Goal: Task Accomplishment & Management: Manage account settings

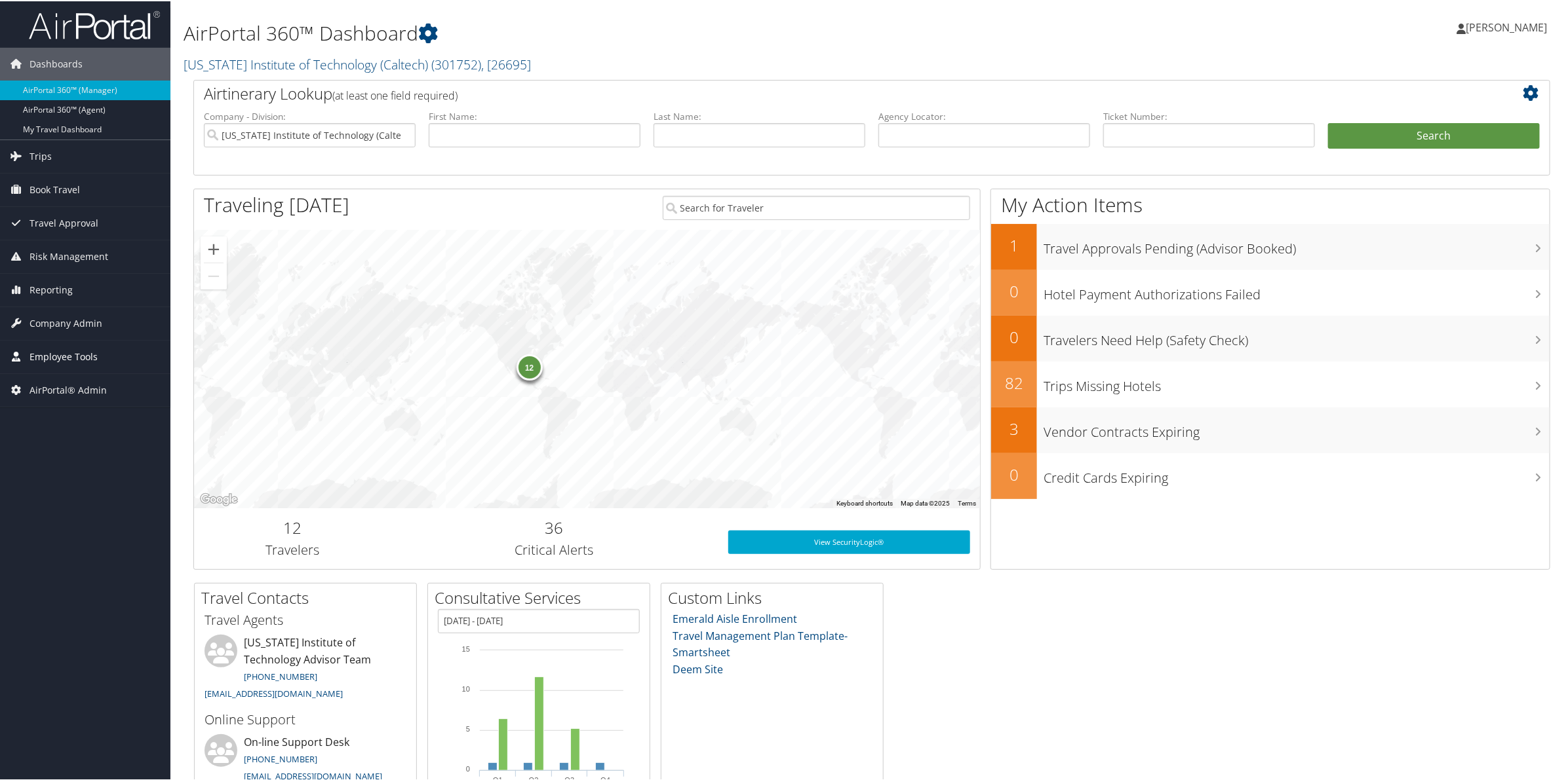
click at [85, 364] on span "Employee Tools" at bounding box center [63, 355] width 68 height 32
click at [64, 354] on span "Employee Tools" at bounding box center [63, 355] width 68 height 32
click at [66, 325] on span "Company Admin" at bounding box center [66, 322] width 73 height 32
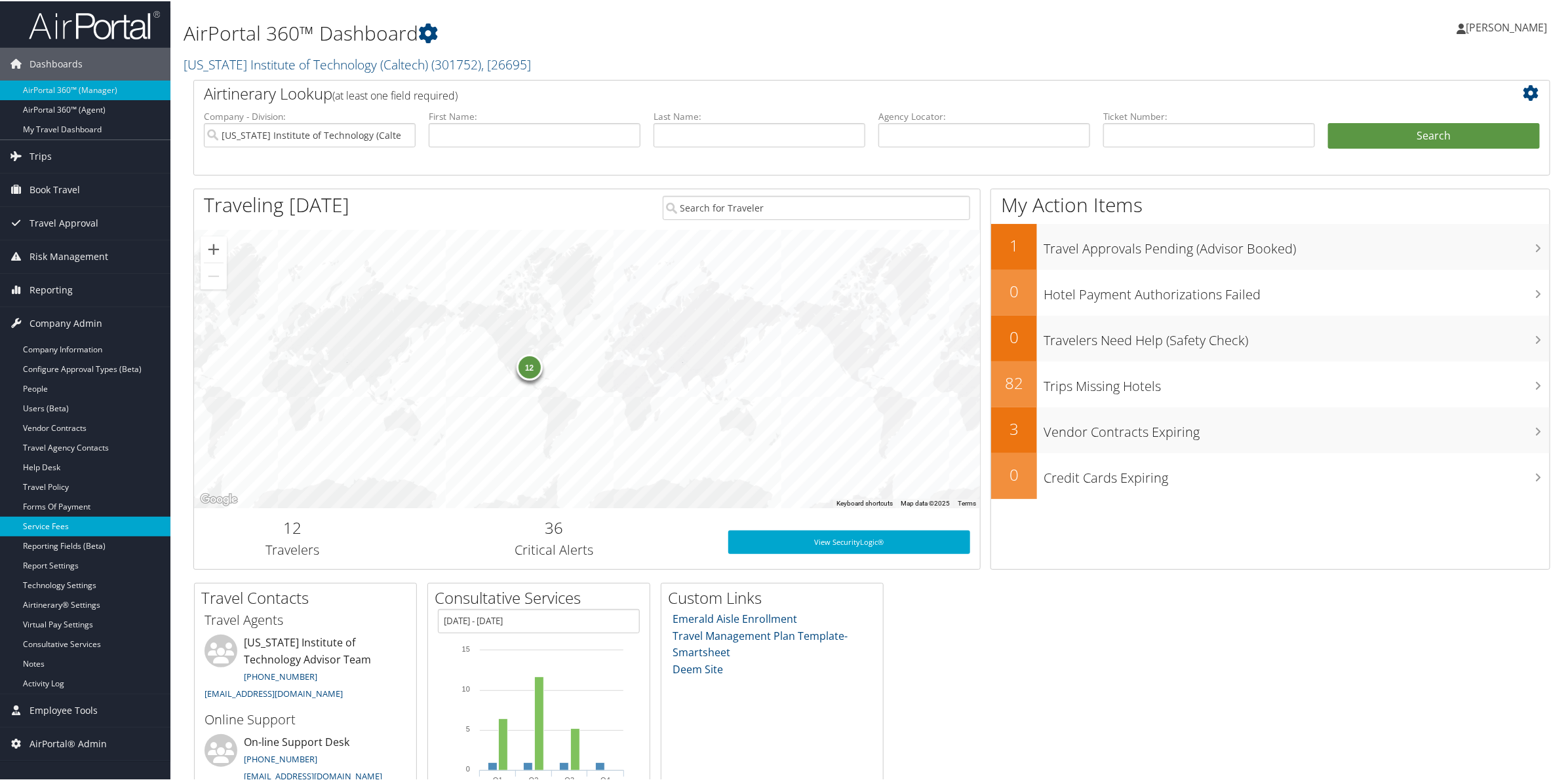
click at [63, 521] on link "Service Fees" at bounding box center [85, 525] width 170 height 20
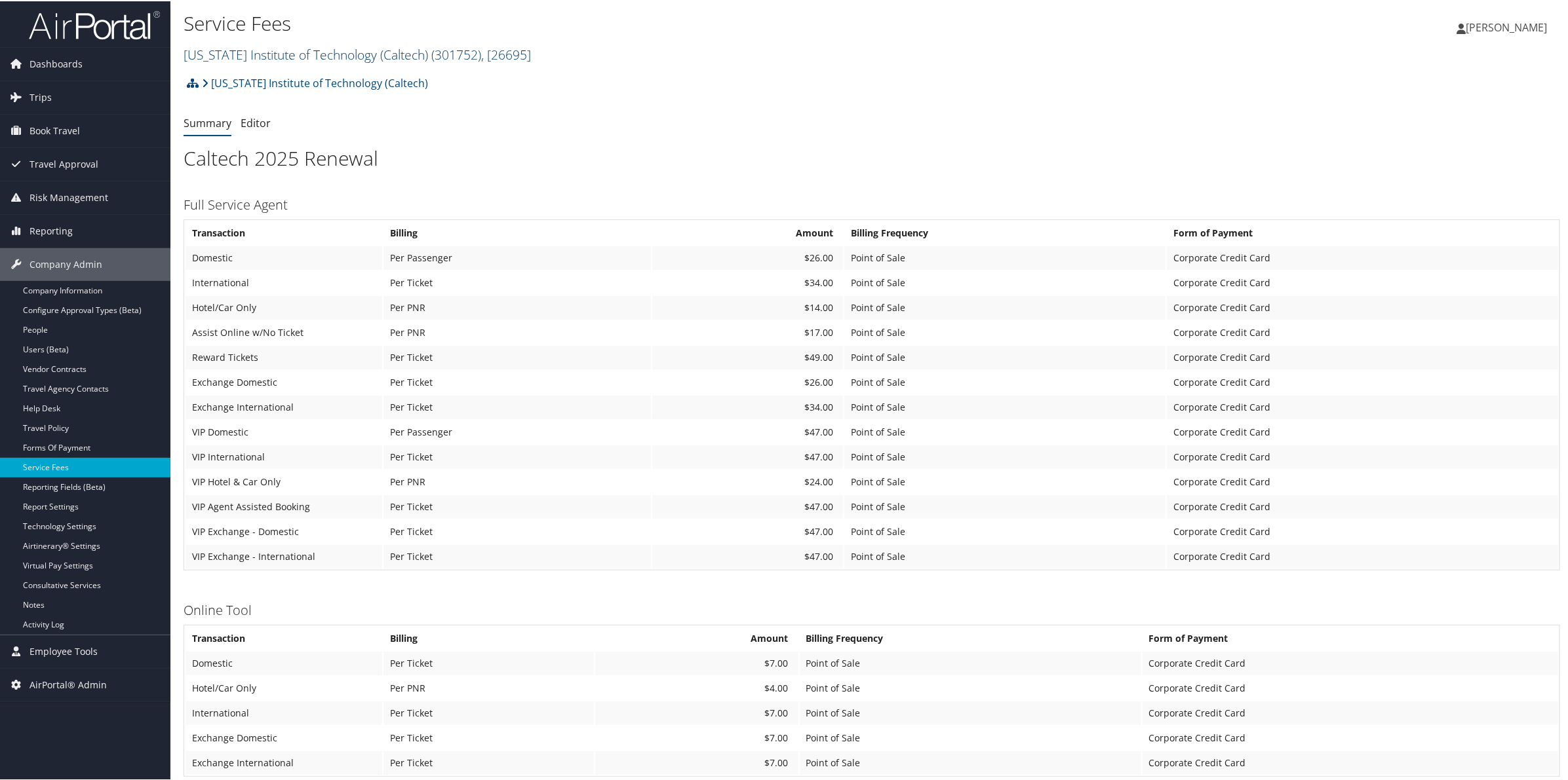
click at [274, 55] on link "[US_STATE] Institute of Technology (Caltech) ( 301752 ) , [ 26695 ]" at bounding box center [357, 53] width 347 height 17
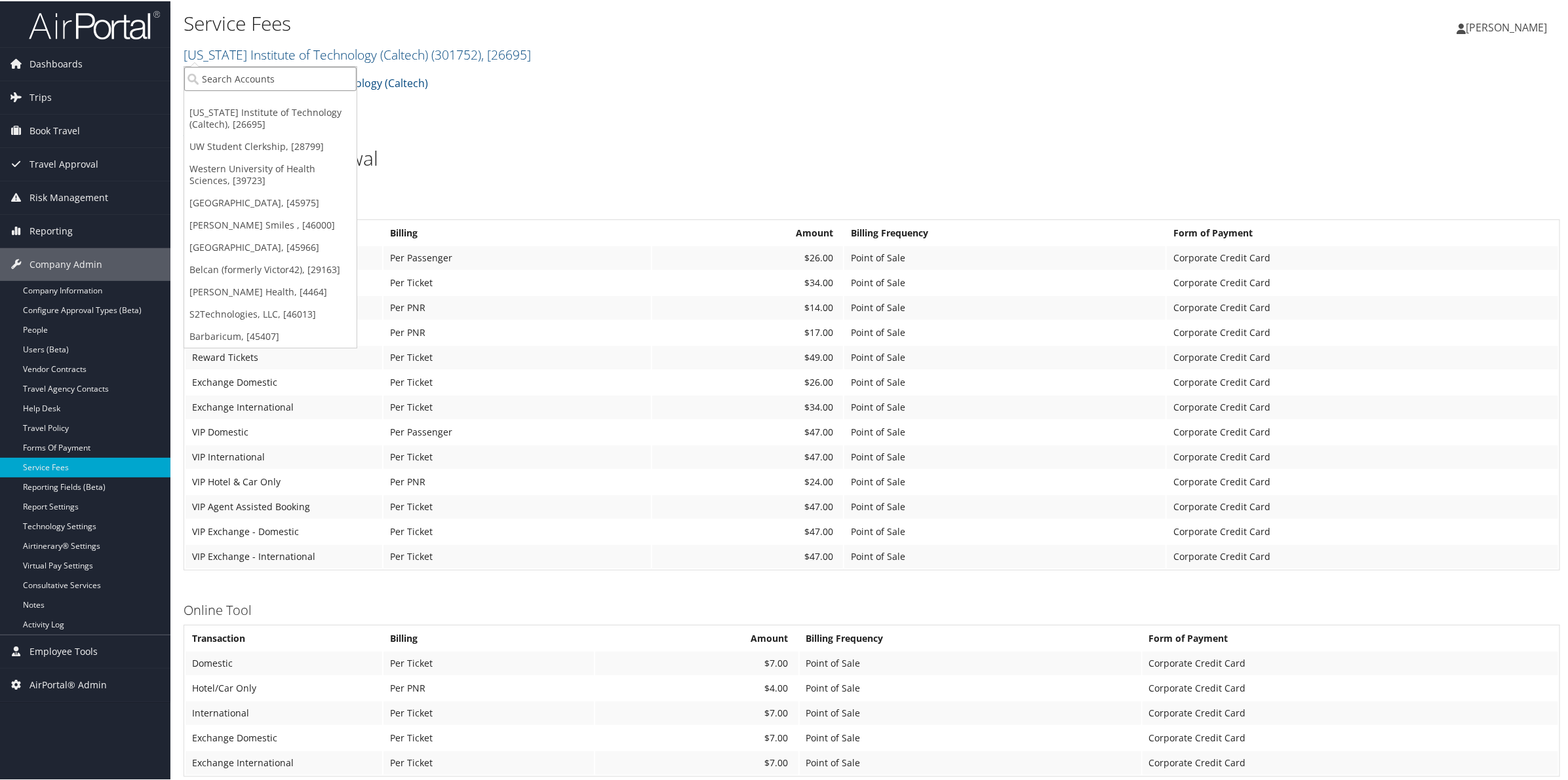
click at [254, 81] on input "search" at bounding box center [271, 78] width 173 height 25
type input "c1000"
click at [254, 102] on div "Christopherson Business Travel - New (C10001), [45347]" at bounding box center [338, 101] width 322 height 12
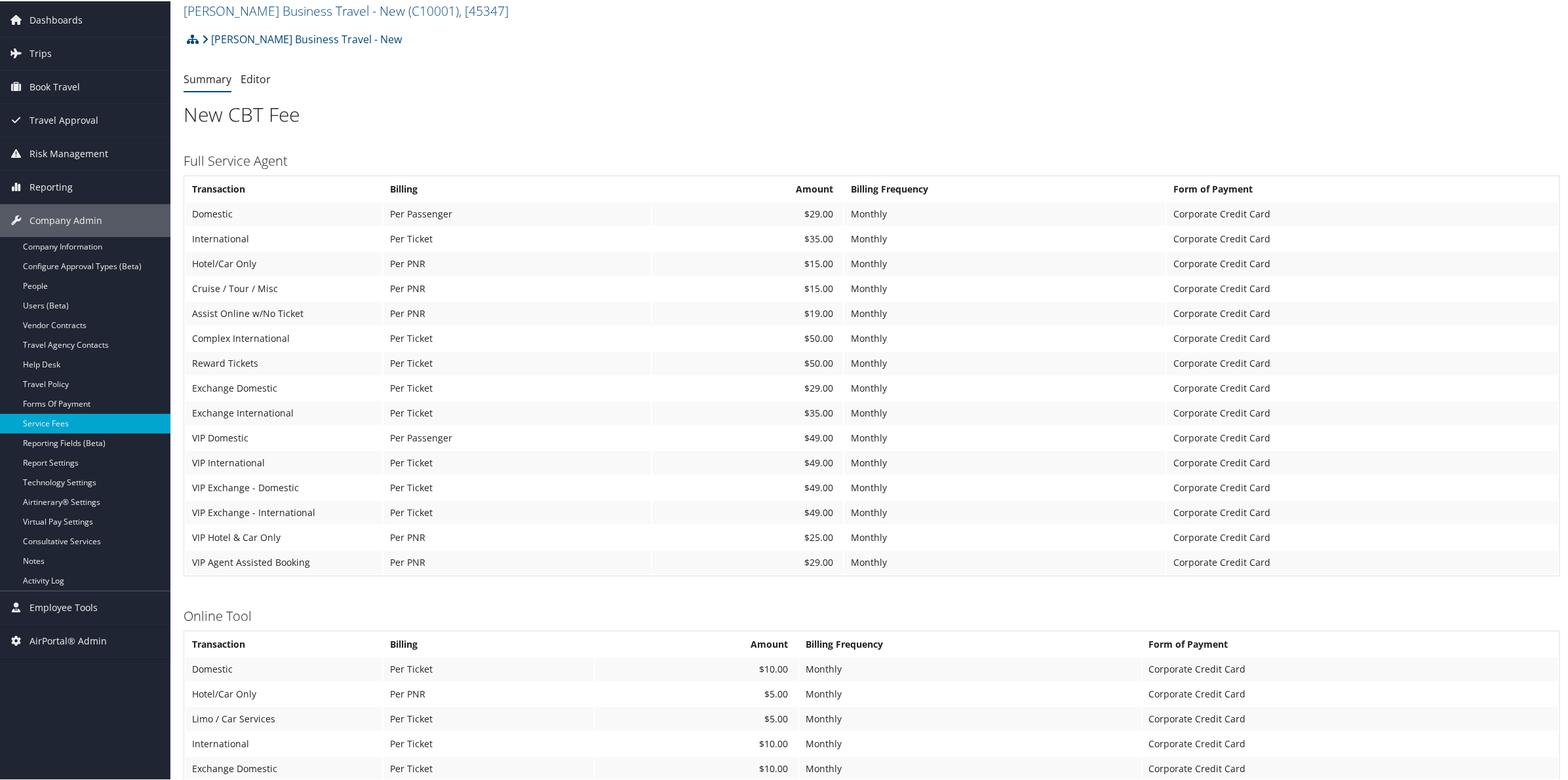
scroll to position [44, 0]
click at [340, 10] on link "Christopherson Business Travel - New ( C10001 ) , [ 45347 ]" at bounding box center [346, 10] width 325 height 17
click at [330, 35] on input "search" at bounding box center [271, 34] width 173 height 25
type input "ch"
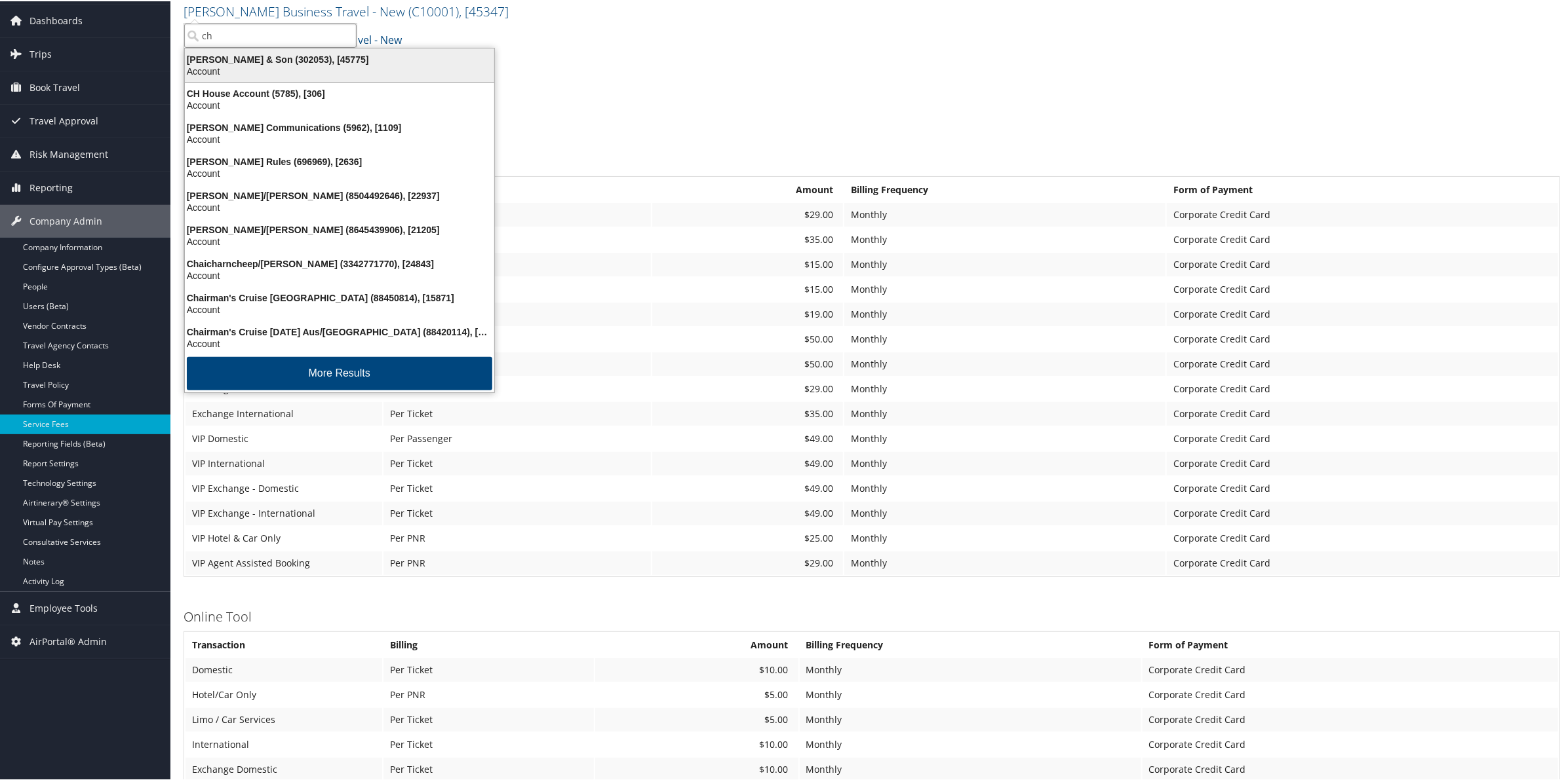
click at [285, 57] on div "CH Guenther & Son (302053), [45775]" at bounding box center [340, 58] width 325 height 12
